Goal: Find specific page/section: Find specific page/section

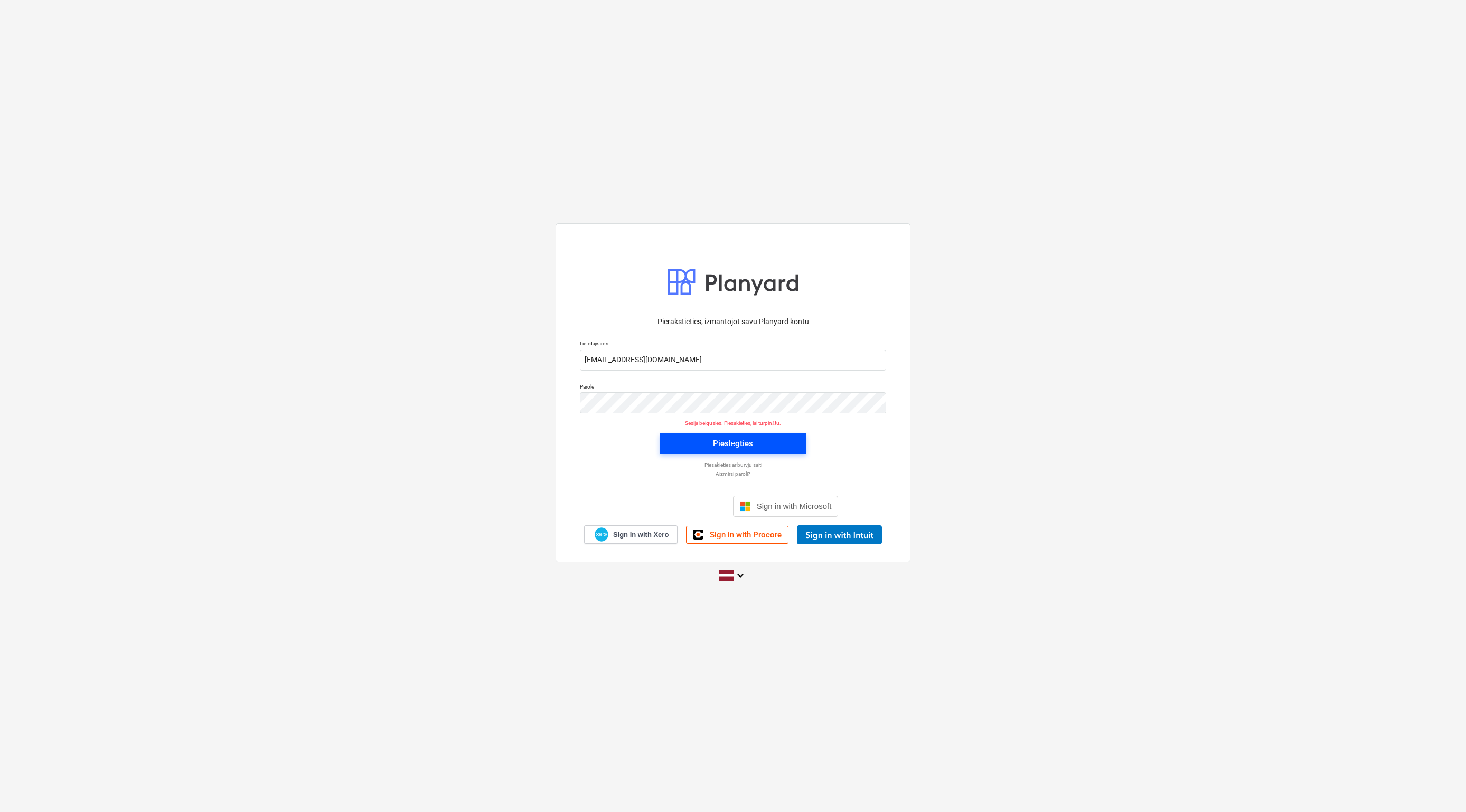
click at [738, 443] on div "Pieslēgties" at bounding box center [732, 443] width 40 height 13
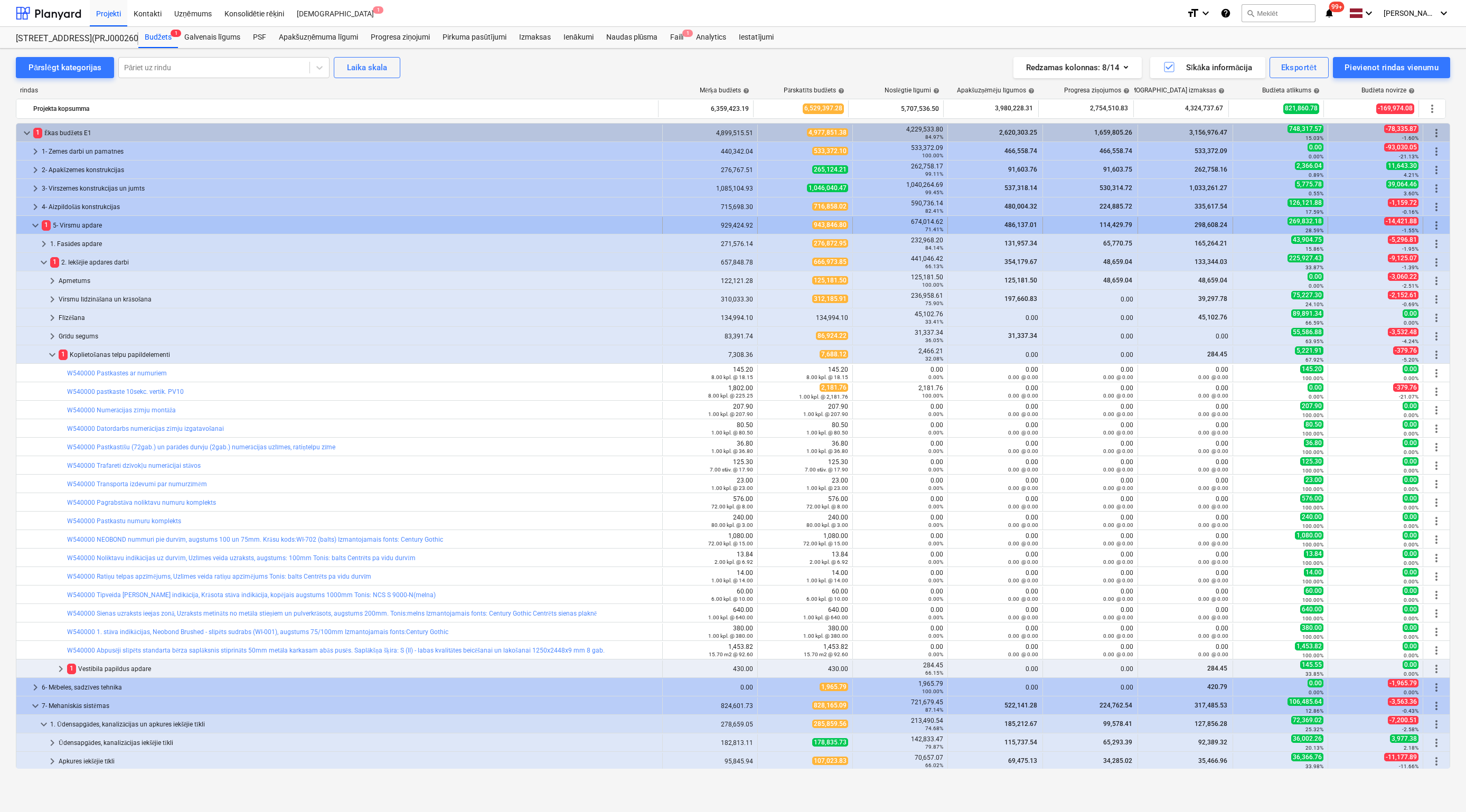
click at [35, 222] on span "keyboard_arrow_down" at bounding box center [35, 225] width 13 height 13
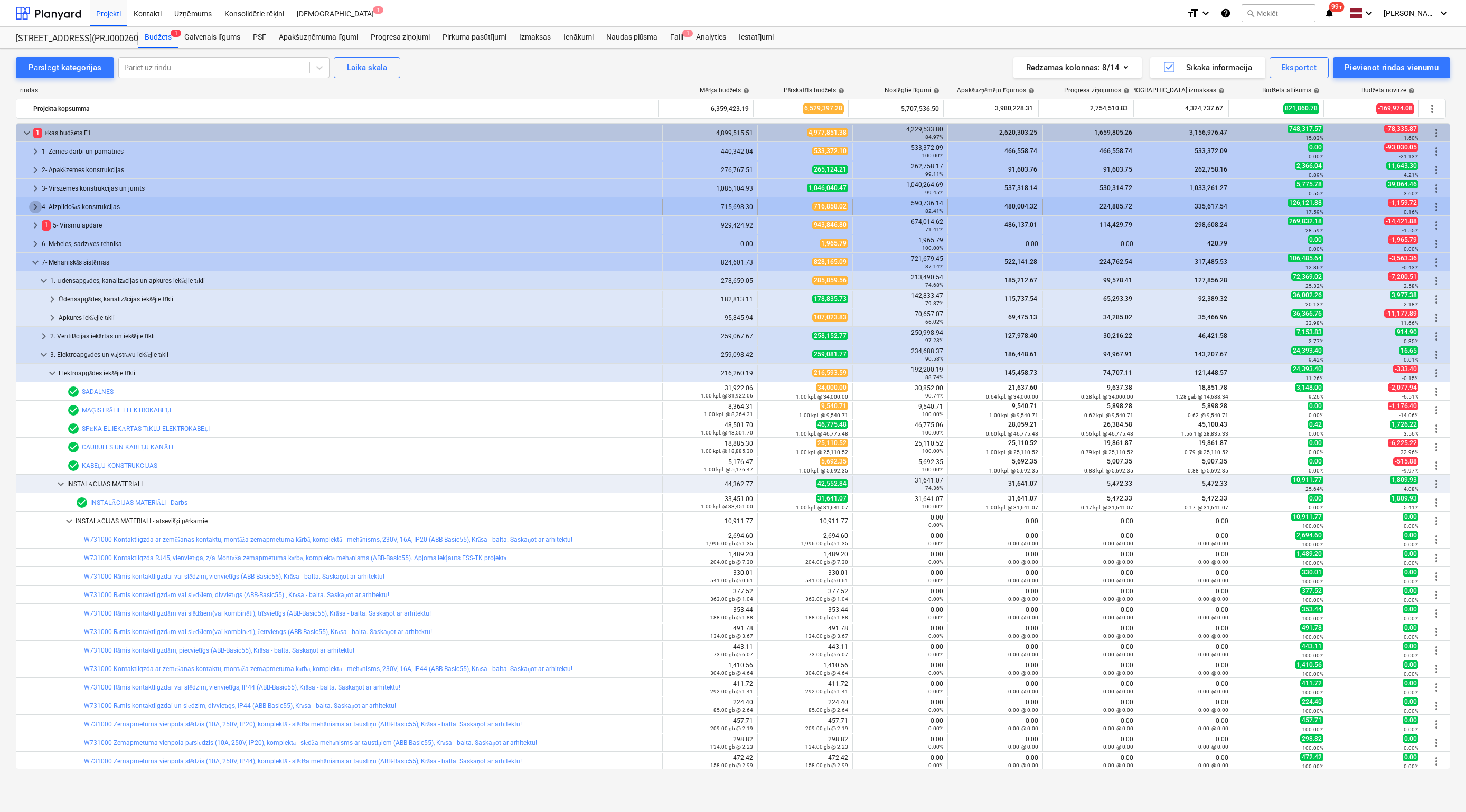
click at [33, 208] on span "keyboard_arrow_right" at bounding box center [35, 207] width 13 height 13
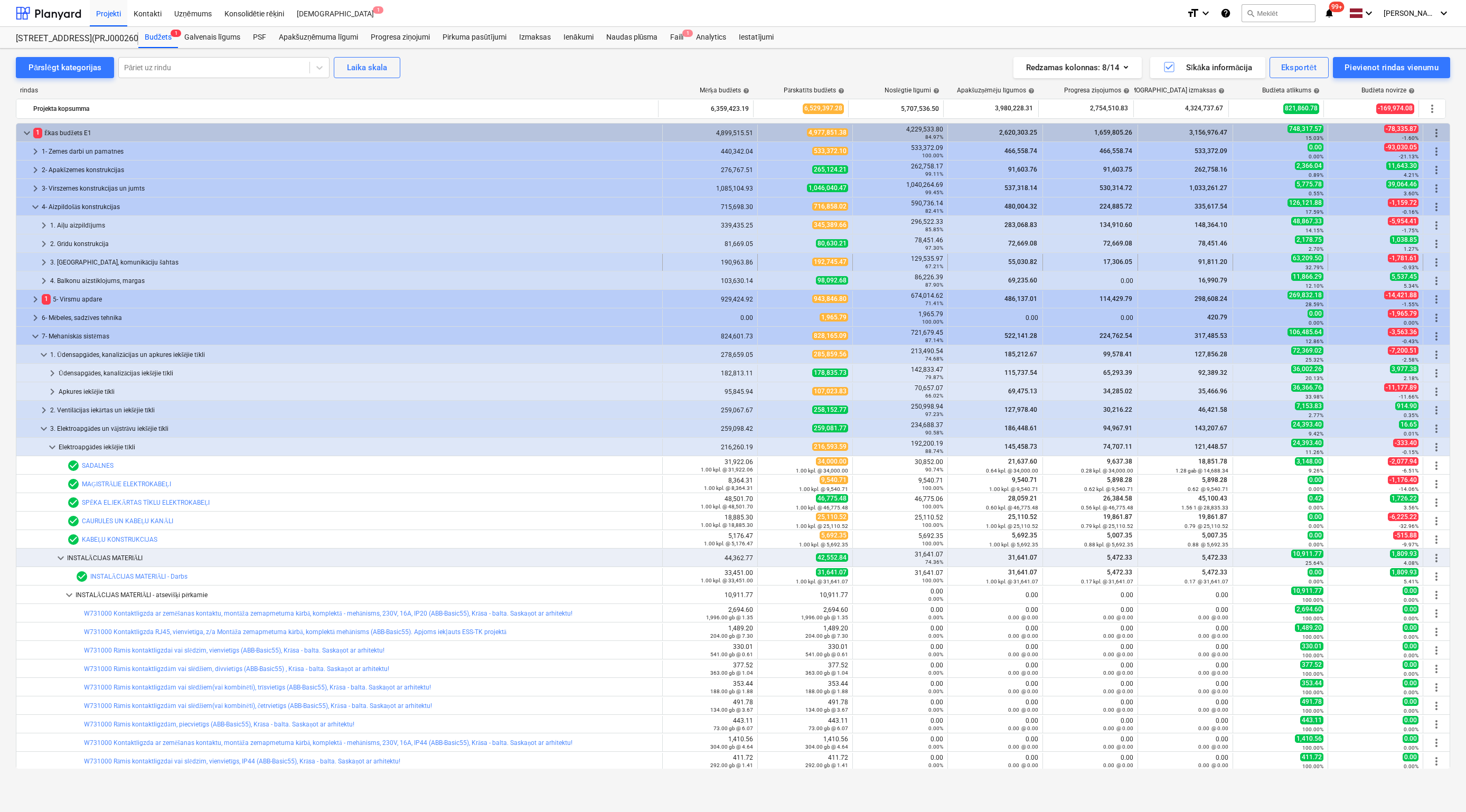
click at [46, 260] on span "keyboard_arrow_right" at bounding box center [44, 262] width 13 height 13
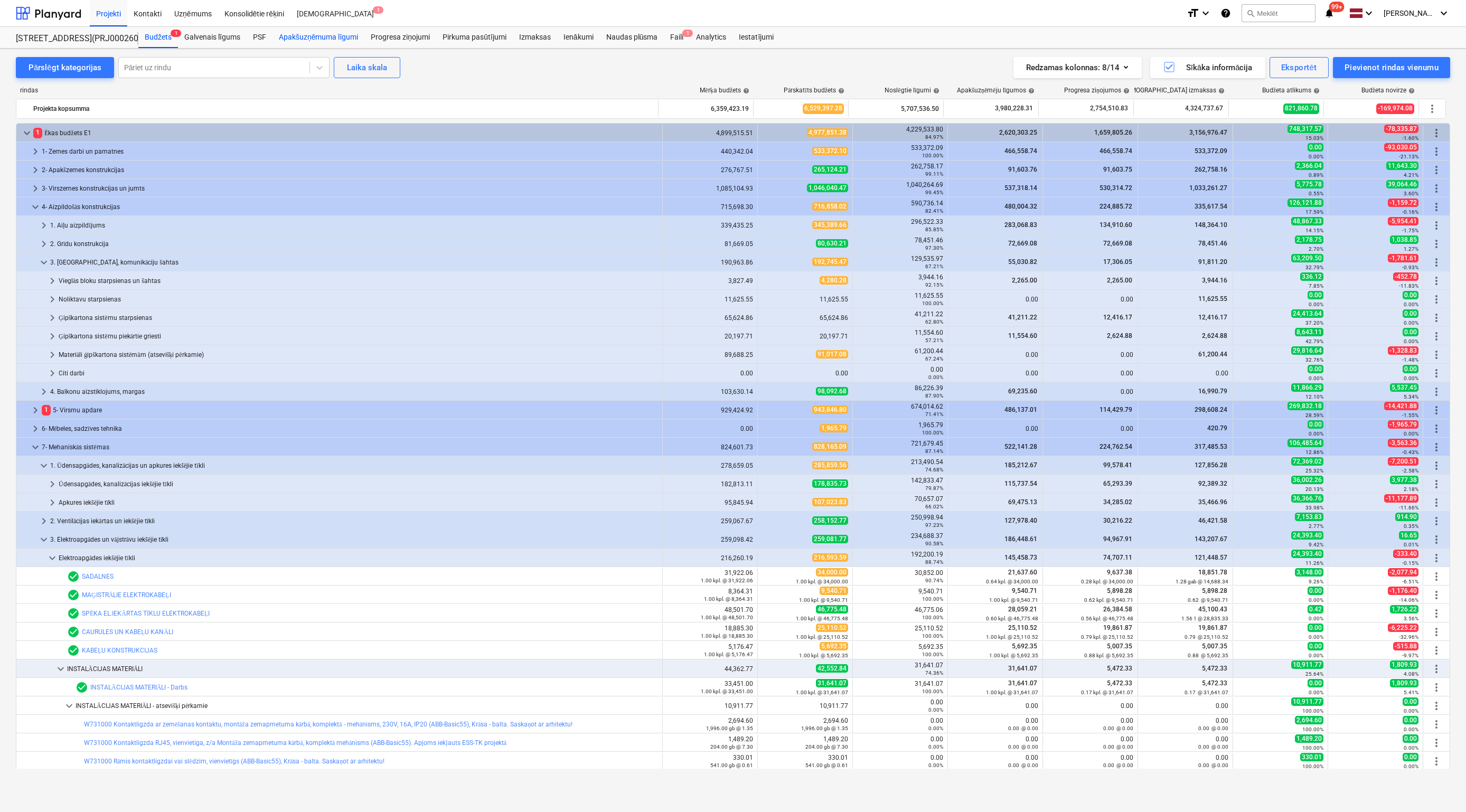
click at [309, 35] on div "Apakšuzņēmuma līgumi" at bounding box center [318, 37] width 92 height 21
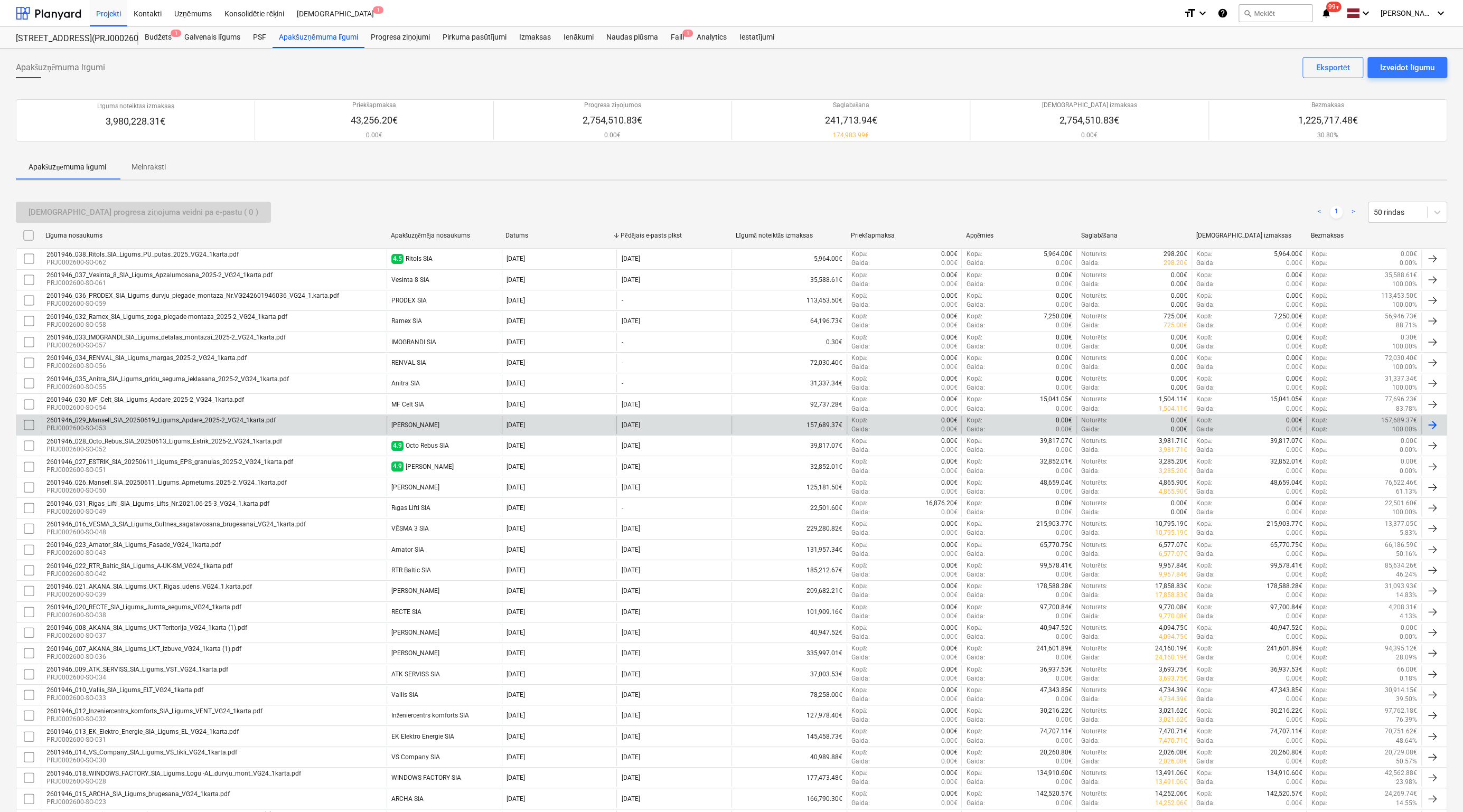
click at [154, 419] on div "2601946_029_Mansell_SIA_20250619_Ligums_Apdare_2025-2_VG24_1karta.pdf" at bounding box center [161, 419] width 229 height 7
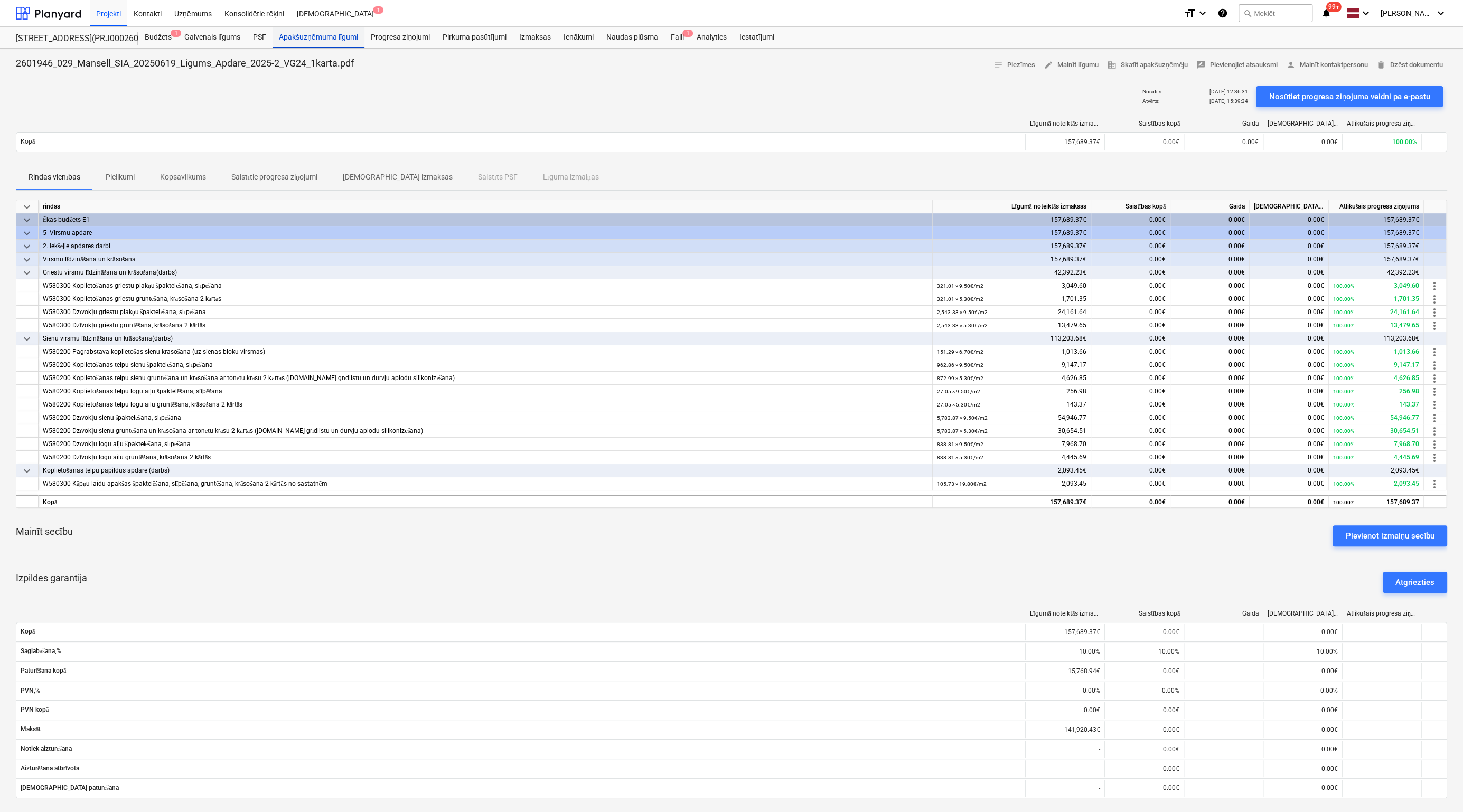
click at [310, 39] on div "Apakšuzņēmuma līgumi" at bounding box center [318, 37] width 92 height 21
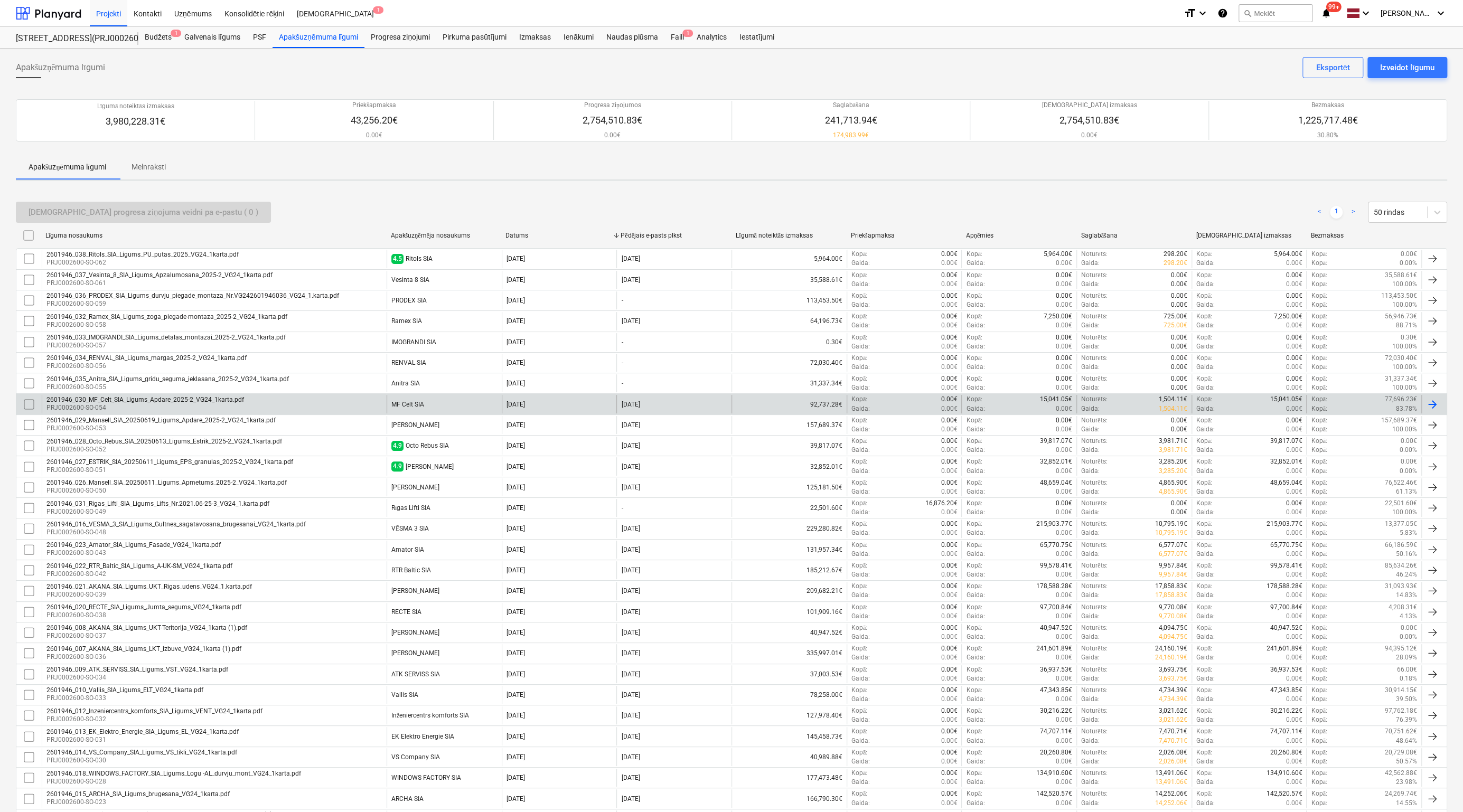
click at [134, 396] on div "2601946_030_MF_Celt_SIA_Ligums_Apdare_2025-2_VG24_1karta.pdf" at bounding box center [145, 399] width 197 height 7
